Goal: Check status: Check status

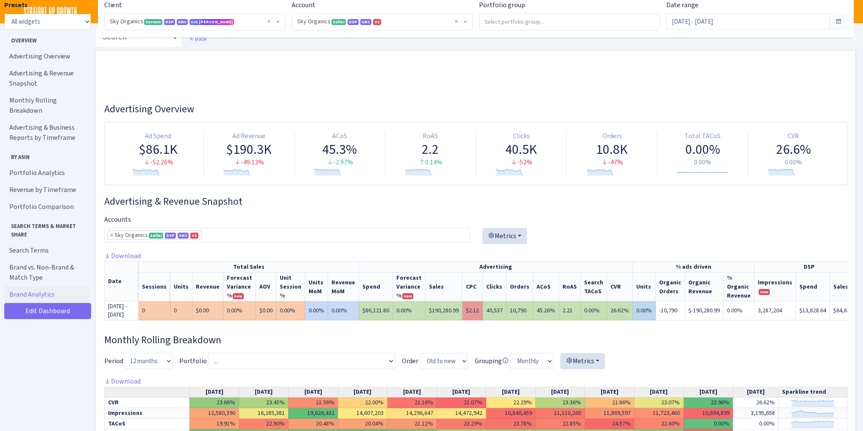
select select "[CREDIT_CARD_NUMBER]"
select select "week"
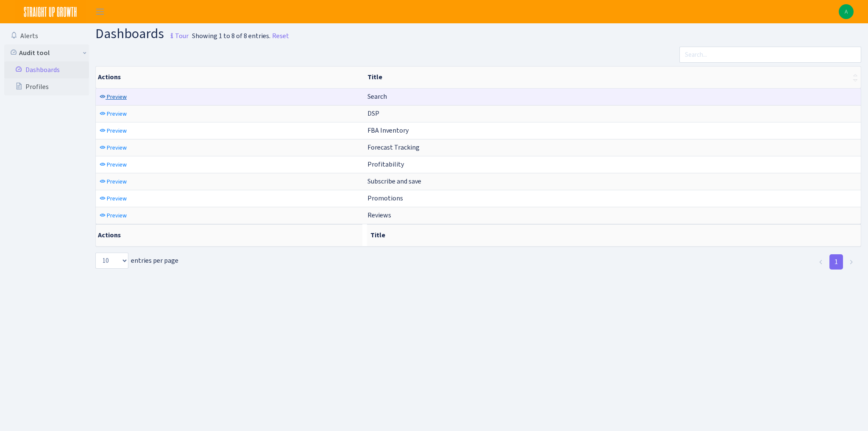
click at [109, 102] on link "Preview" at bounding box center [113, 96] width 31 height 13
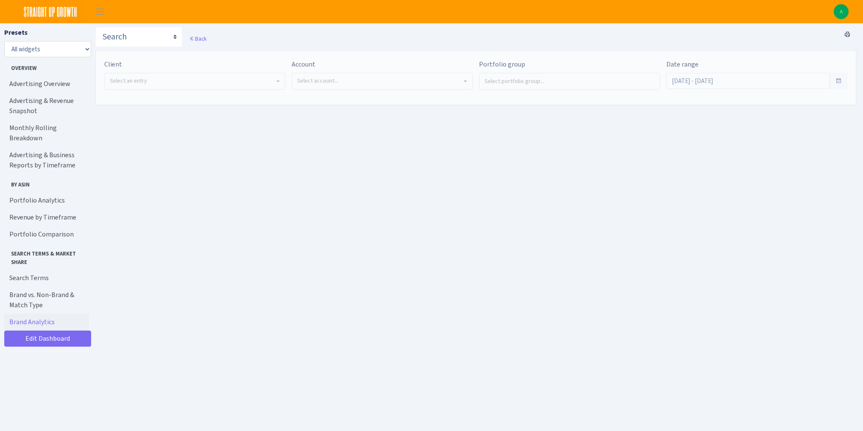
click at [205, 87] on span "Select an entry" at bounding box center [195, 81] width 180 height 16
select select "328"
select select
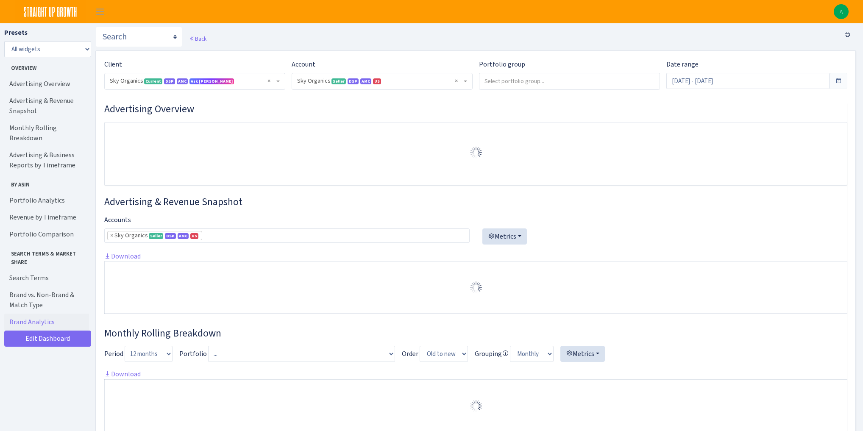
select select "[CREDIT_CARD_NUMBER]"
click at [684, 81] on input "Sep 2, 2025 - Oct 1, 2025" at bounding box center [748, 81] width 163 height 16
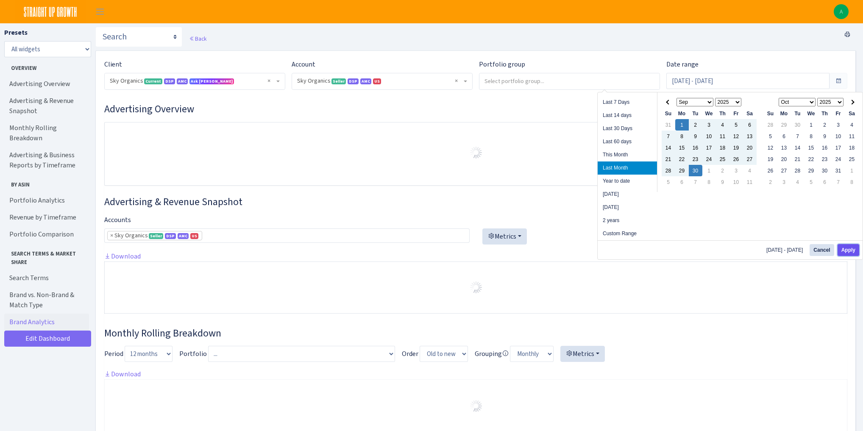
click at [846, 249] on button "Apply" at bounding box center [849, 250] width 22 height 12
type input "Sep 1, 2025 - Sep 30, 2025"
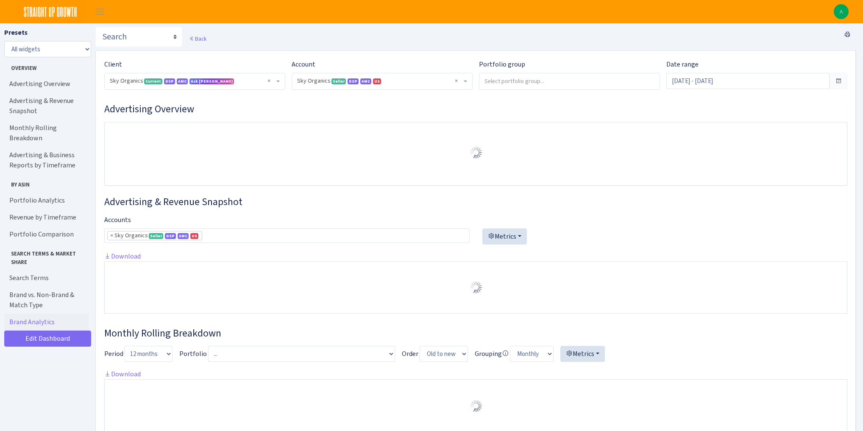
select select "[CREDIT_CARD_NUMBER]"
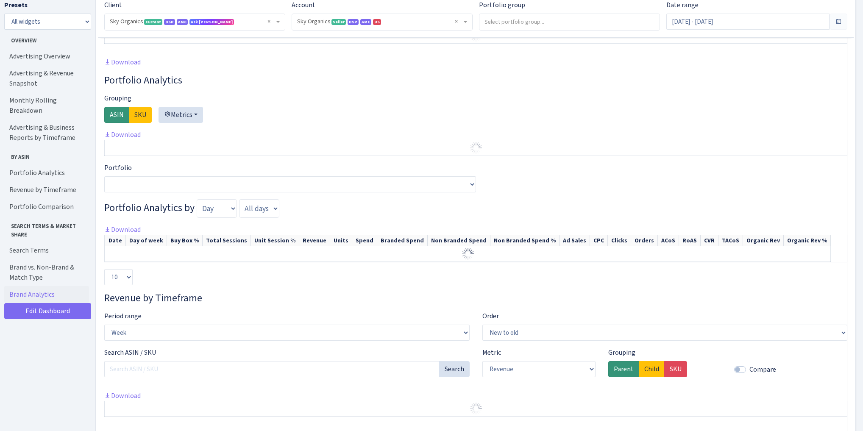
scroll to position [814, 0]
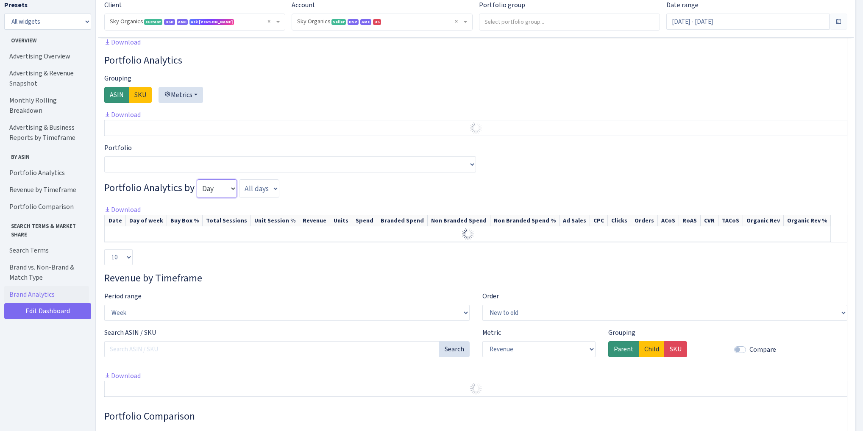
click at [216, 198] on select "Day Week Month Quarter" at bounding box center [217, 188] width 40 height 19
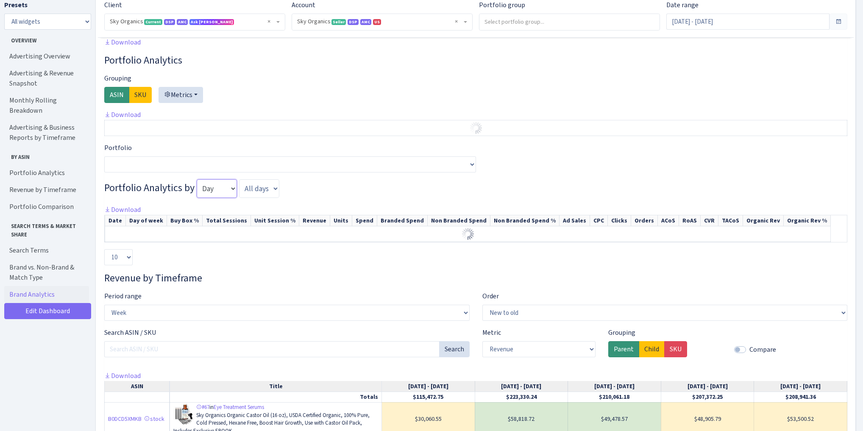
select select "month"
click at [197, 183] on select "Day Week Month Quarter" at bounding box center [217, 188] width 40 height 19
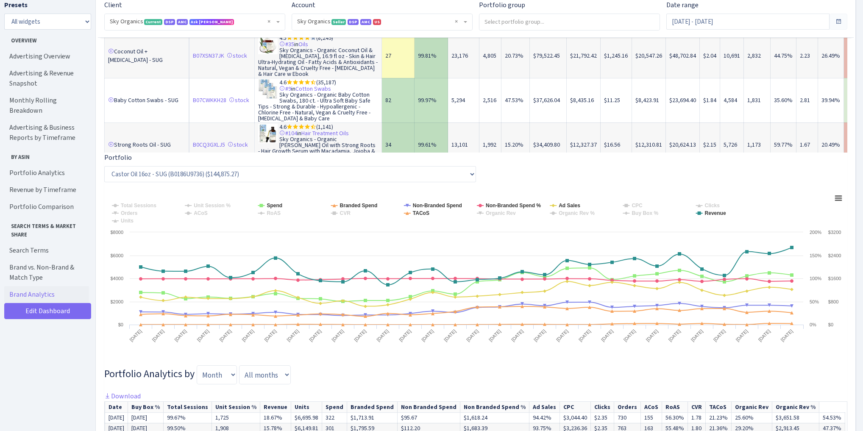
scroll to position [1594, 0]
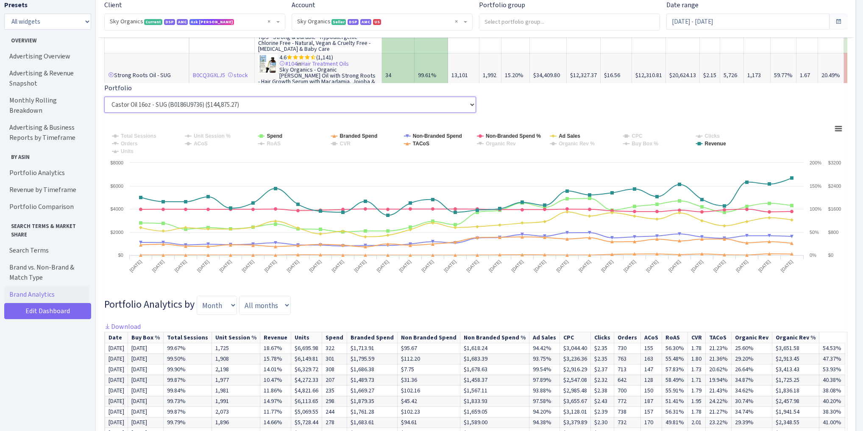
click at [211, 109] on select "Castor Oil 16oz - SUG (B0186U9736) ($144,875.27) Epsom Salt - SUG (B01KW6CF36) …" at bounding box center [290, 105] width 372 height 16
select select "[MEDICAL_DATA] - SUG^^^^^^B01KW6CF36"
click at [104, 98] on select "Castor Oil 16oz - SUG (B0186U9736) ($144,875.27) Epsom Salt - SUG (B01KW6CF36) …" at bounding box center [290, 105] width 372 height 16
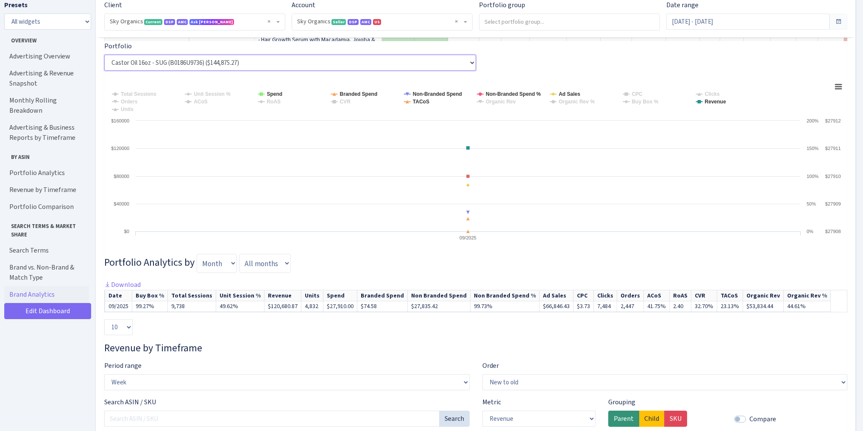
scroll to position [1662, 0]
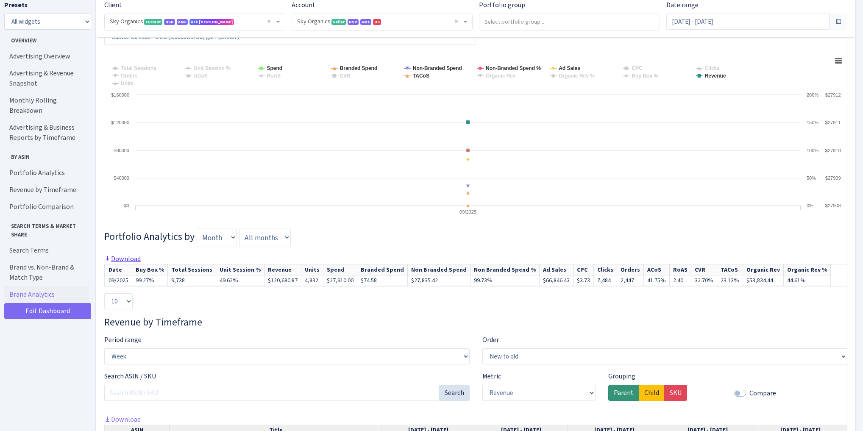
click at [122, 262] on link "Download" at bounding box center [122, 258] width 36 height 9
drag, startPoint x: 129, startPoint y: 282, endPoint x: 107, endPoint y: 282, distance: 22.1
click at [107, 282] on td "09/2025" at bounding box center [118, 280] width 27 height 11
copy td "09/2025"
click at [207, 302] on div "10 25 50 100 All" at bounding box center [475, 301] width 743 height 16
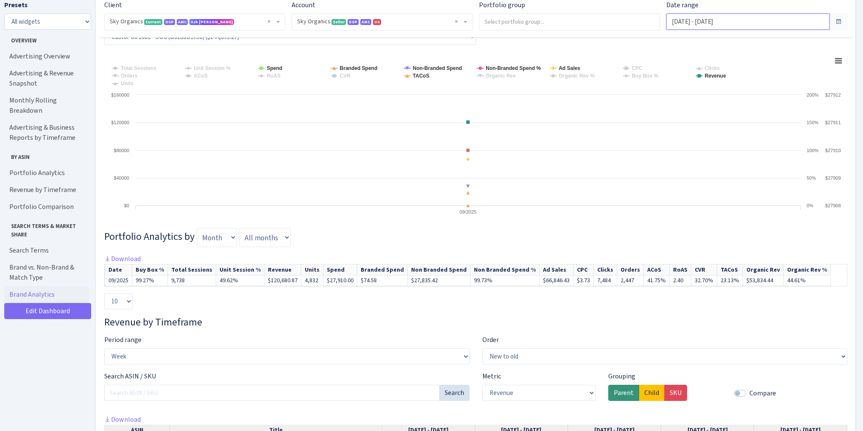
click at [724, 22] on input "Sep 1, 2025 - Sep 30, 2025" at bounding box center [748, 22] width 163 height 16
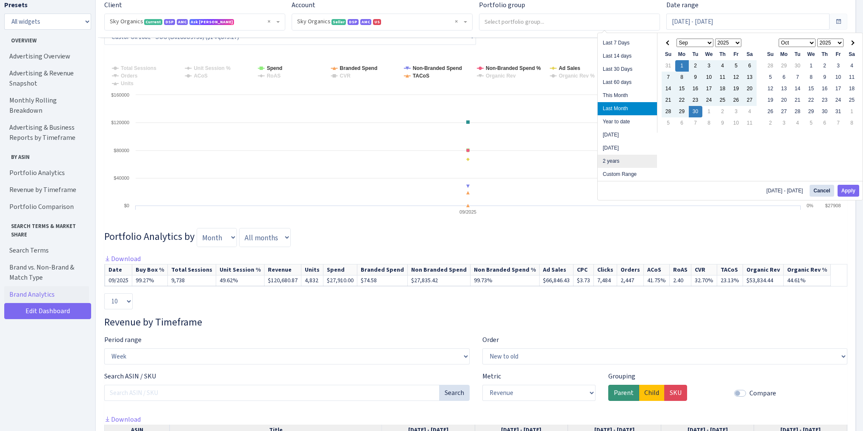
click at [629, 159] on li "2 years" at bounding box center [627, 161] width 59 height 13
type input "Oct 2, 2023 - Oct 2, 2025"
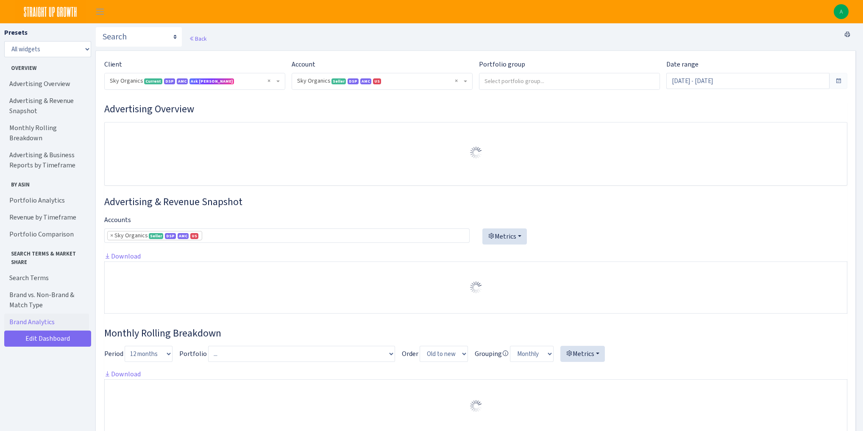
select select "[CREDIT_CARD_NUMBER]"
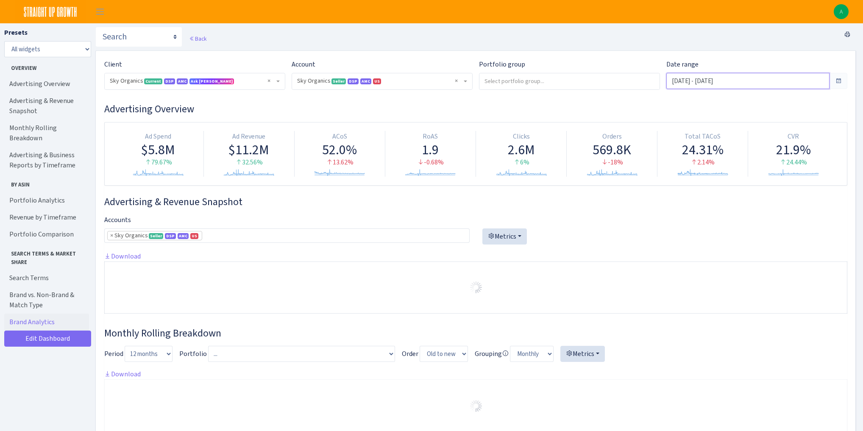
click at [712, 81] on input "Oct 2, 2023 - Oct 2, 2025" at bounding box center [748, 81] width 163 height 16
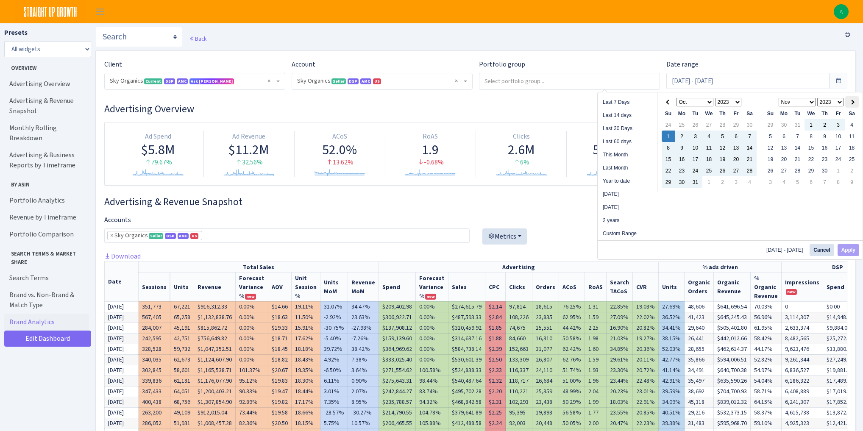
click at [852, 102] on span at bounding box center [852, 102] width 5 height 5
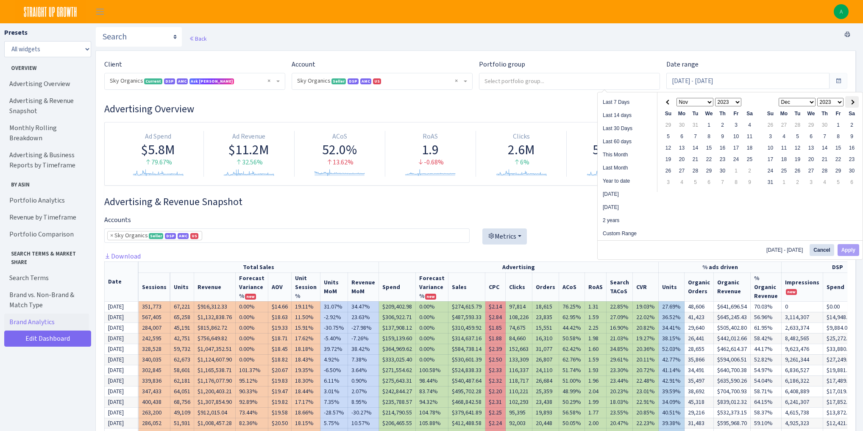
click at [855, 102] on th at bounding box center [853, 101] width 14 height 11
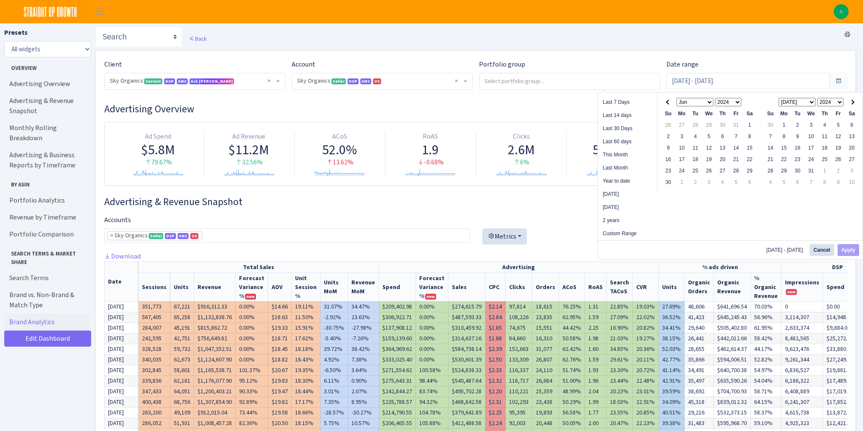
click at [855, 102] on th at bounding box center [853, 101] width 14 height 11
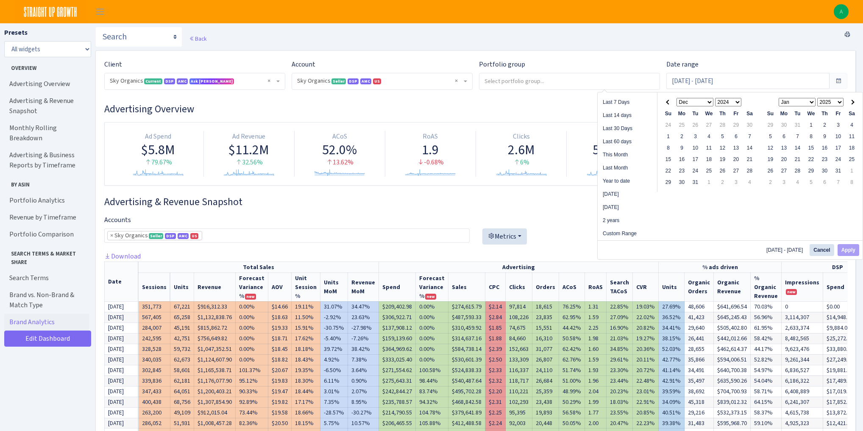
click at [855, 102] on th at bounding box center [853, 101] width 14 height 11
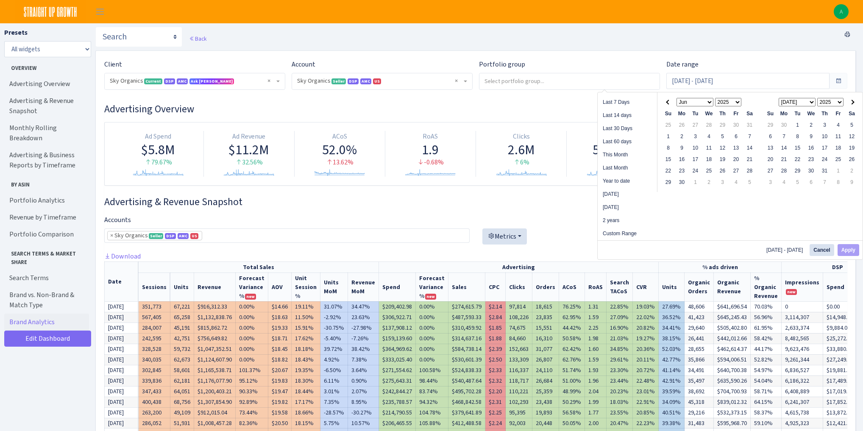
click at [855, 102] on th at bounding box center [853, 101] width 14 height 11
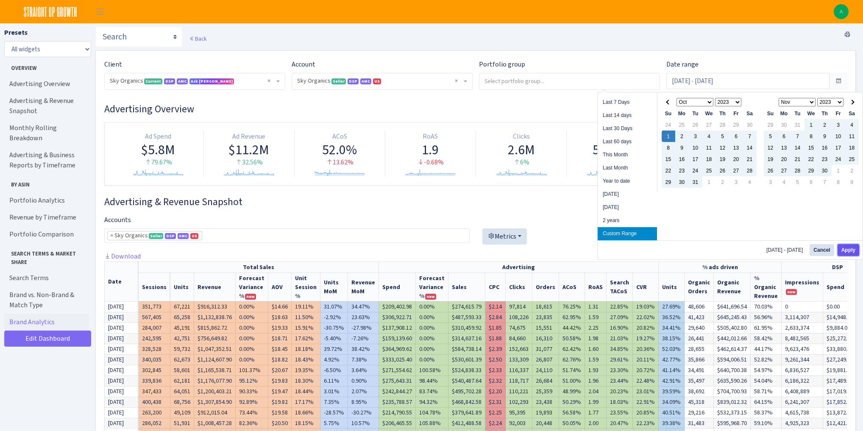
click at [854, 251] on button "Apply" at bounding box center [849, 250] width 22 height 12
type input "[DATE] - [DATE]"
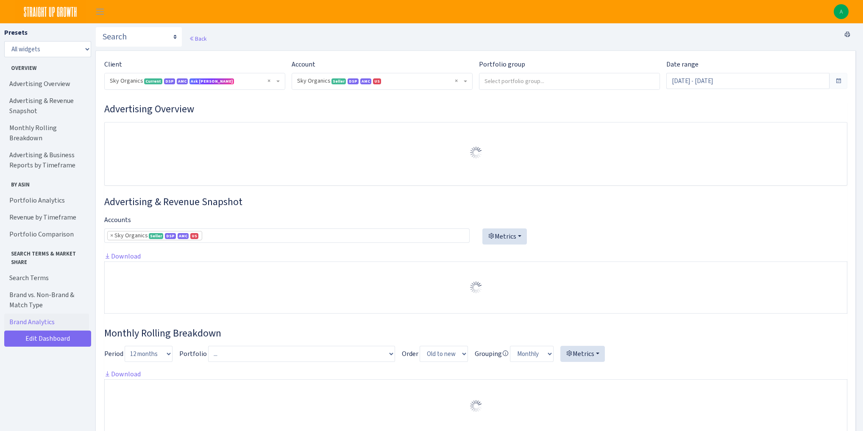
select select "[CREDIT_CARD_NUMBER]"
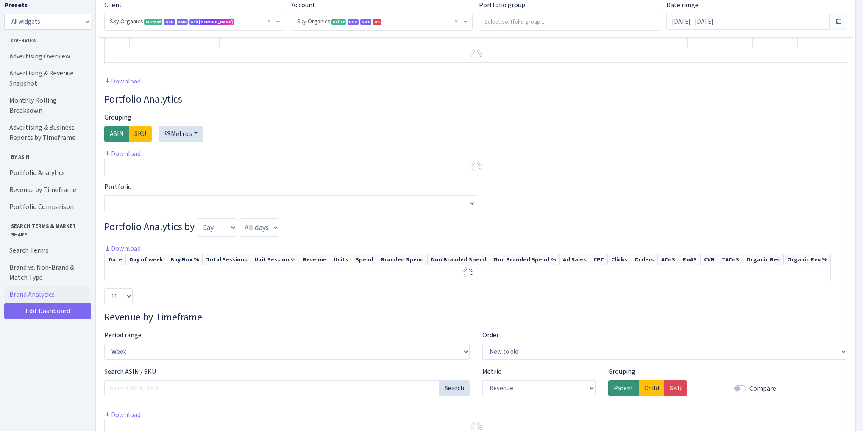
scroll to position [1052, 0]
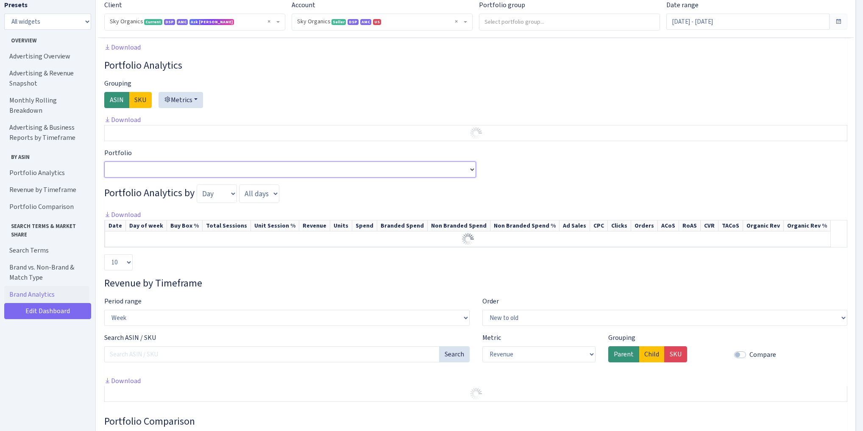
click at [322, 174] on select "Portfolio" at bounding box center [290, 170] width 372 height 16
click at [536, 174] on div "Portfolio Analytics Grouping ASIN SKU Metrics Available TDoS Featured Offer (Bu…" at bounding box center [475, 164] width 743 height 211
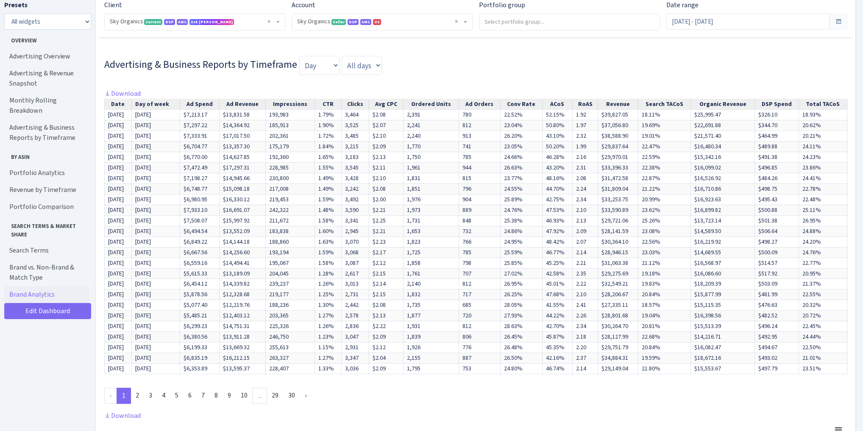
scroll to position [950, 0]
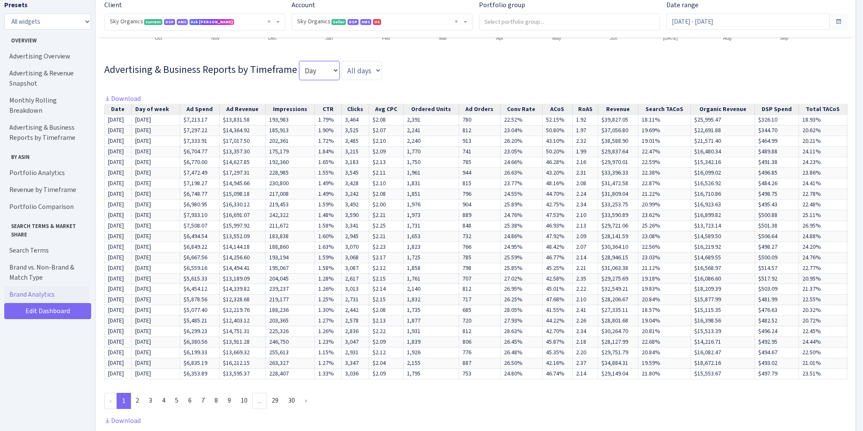
click at [314, 71] on select "Day Week Month Quarter" at bounding box center [319, 70] width 40 height 19
select select "month"
click at [299, 61] on select "Day Week Month Quarter" at bounding box center [319, 70] width 40 height 19
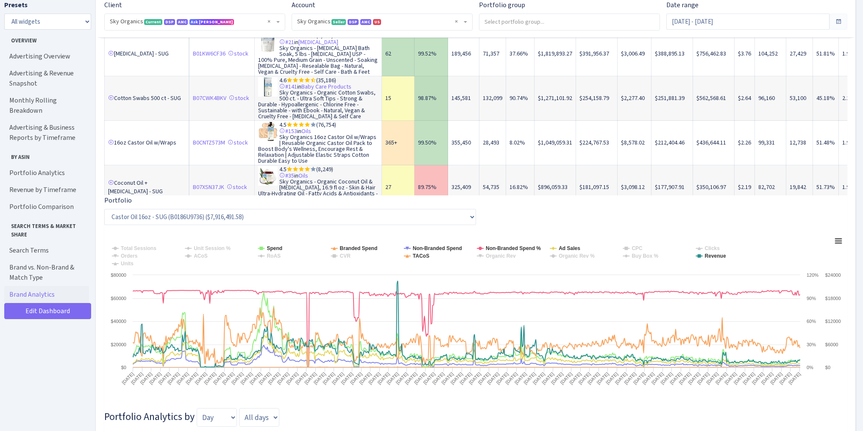
scroll to position [1772, 0]
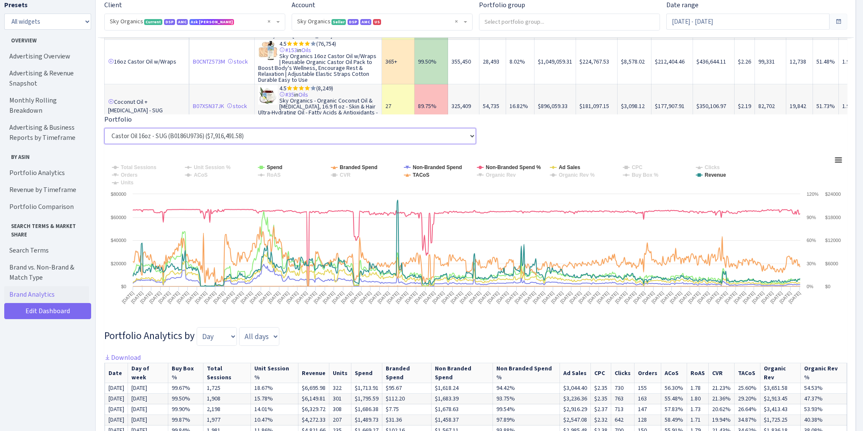
click at [213, 137] on select "Castor Oil 16oz - SUG (B0186U9736) ($7,916,491.58) Castor Oil 8oz - SUG (B09NQL…" at bounding box center [290, 136] width 372 height 16
select select "[MEDICAL_DATA] - SUG^^^^^^B01KW6CF36"
click at [104, 128] on select "Castor Oil 16oz - SUG (B0186U9736) ($7,916,491.58) Castor Oil 8oz - SUG (B09NQL…" at bounding box center [290, 136] width 372 height 16
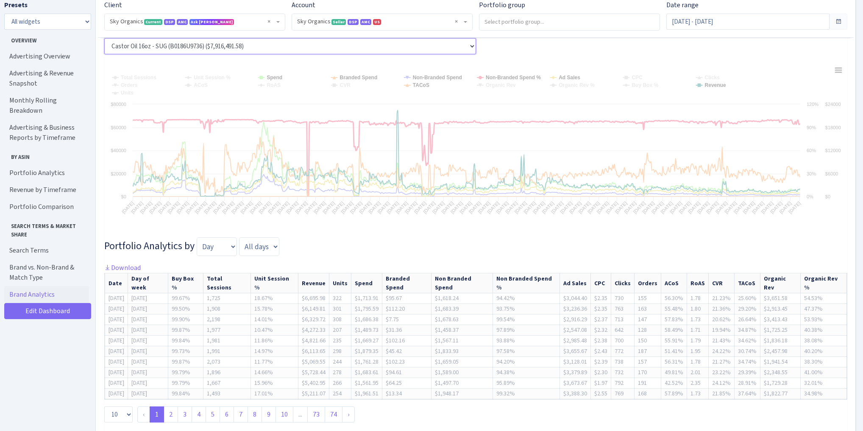
scroll to position [1874, 0]
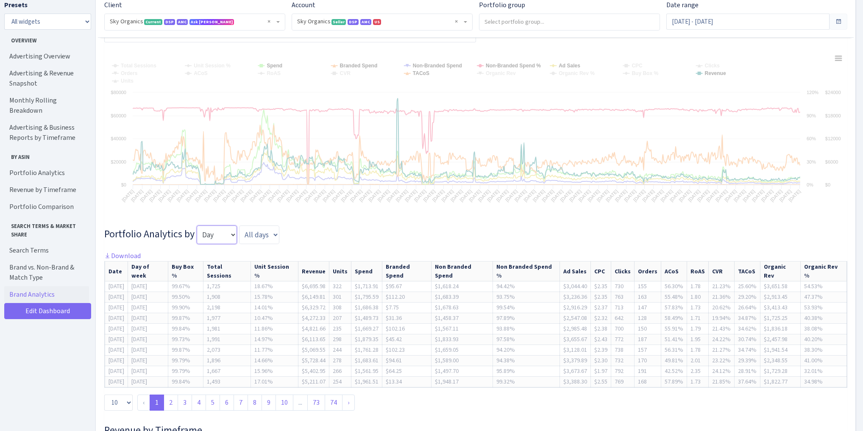
click at [208, 235] on select "Day Week Month Quarter" at bounding box center [217, 235] width 40 height 19
select select "month"
click at [197, 226] on select "Day Week Month Quarter" at bounding box center [217, 235] width 40 height 19
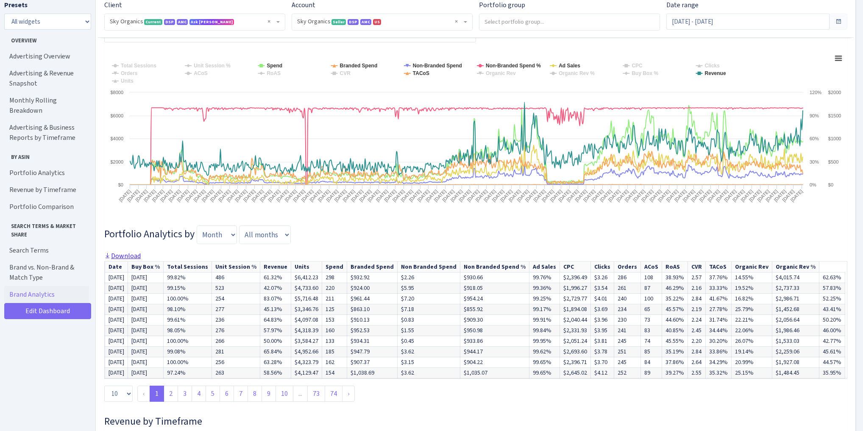
click at [135, 251] on link "Download" at bounding box center [122, 255] width 36 height 9
